Goal: Navigation & Orientation: Find specific page/section

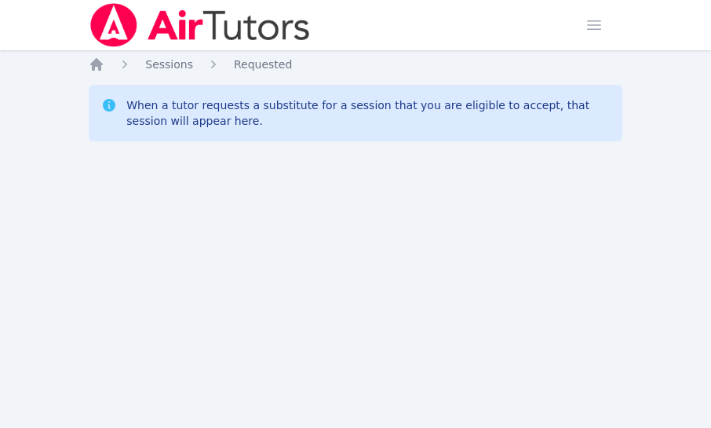
click at [25, 164] on div "Home Sessions Study Groups Students Messages Open user menu [PERSON_NAME] Open …" at bounding box center [355, 214] width 711 height 428
click at [77, 355] on div "Home Sessions Study Groups Students Messages Open user menu Sokha Lee Open main…" at bounding box center [355, 214] width 711 height 428
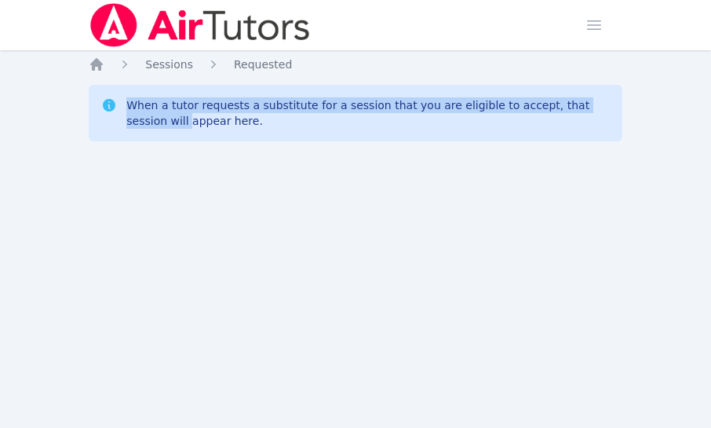
click at [120, 279] on div "Home Sessions Study Groups Students Messages Open user menu Sokha Lee Open main…" at bounding box center [355, 214] width 711 height 428
